Goal: Use online tool/utility

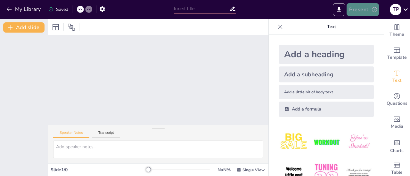
click at [361, 10] on button "Present" at bounding box center [362, 9] width 32 height 13
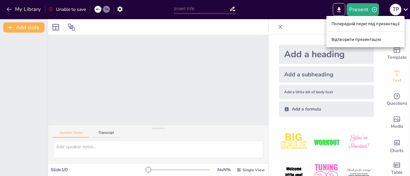
click at [364, 22] on font "Попередній перегляд презентації" at bounding box center [365, 23] width 68 height 5
